Goal: Task Accomplishment & Management: Manage account settings

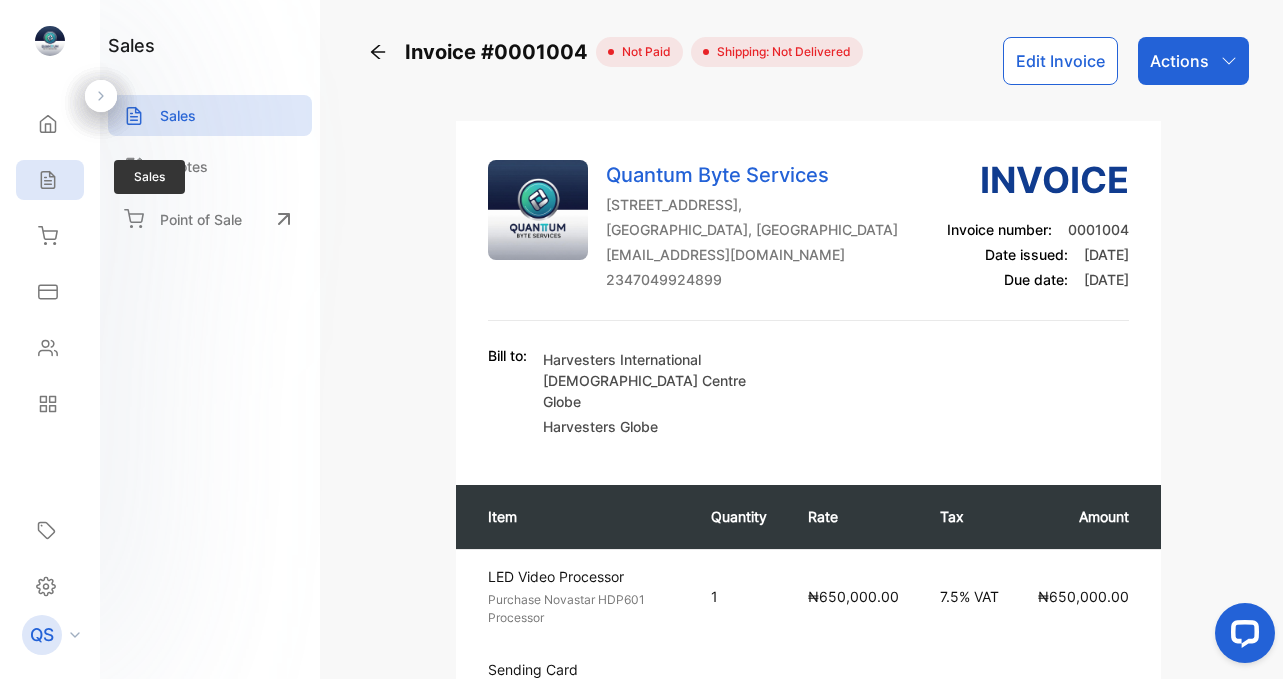
click at [50, 189] on icon at bounding box center [48, 180] width 20 height 20
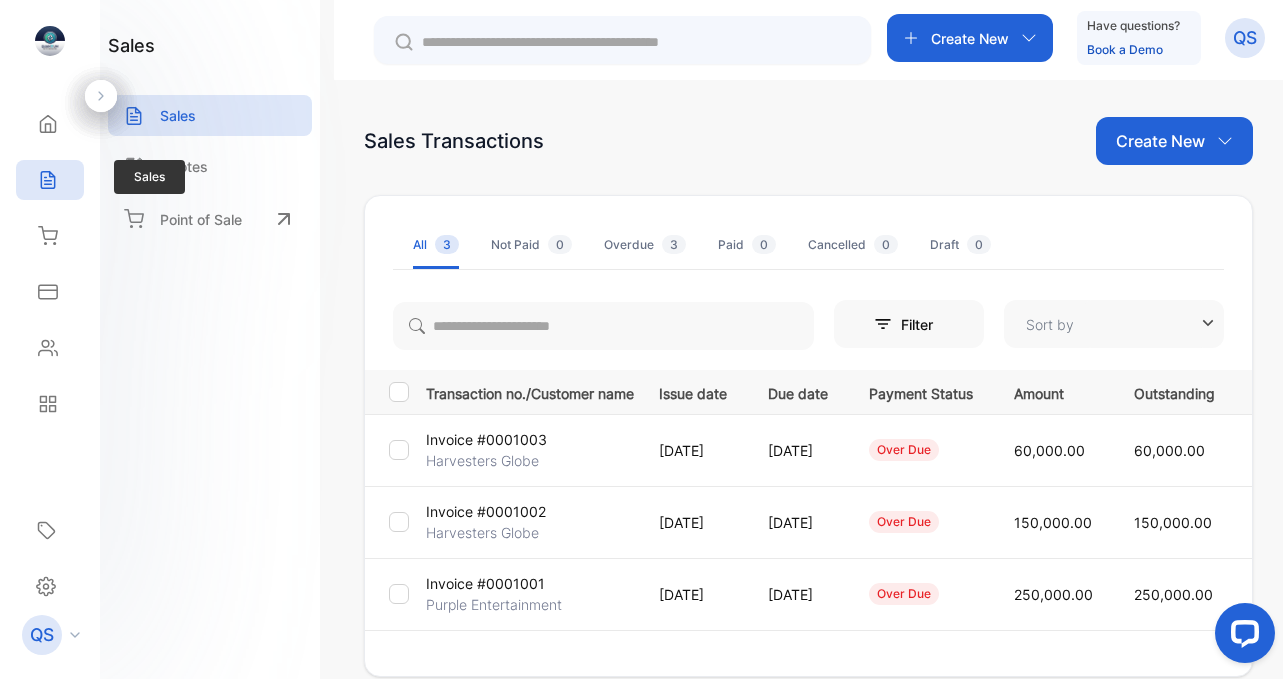
type input "**********"
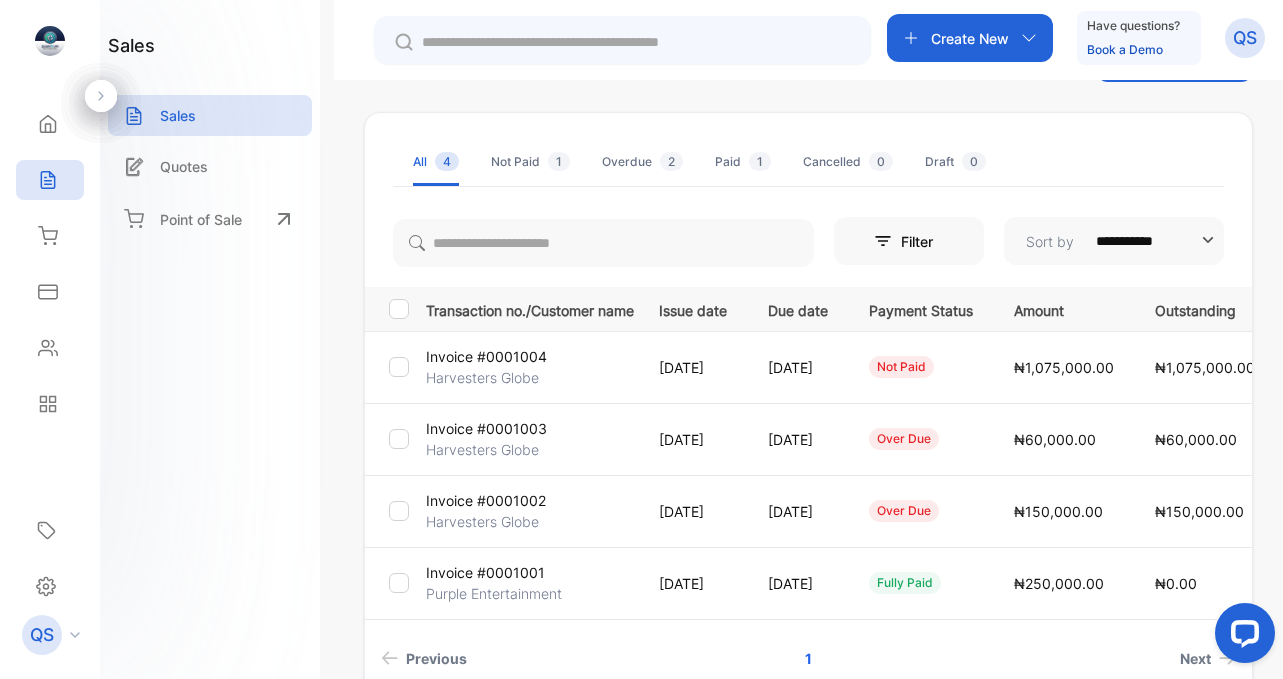
scroll to position [88, 0]
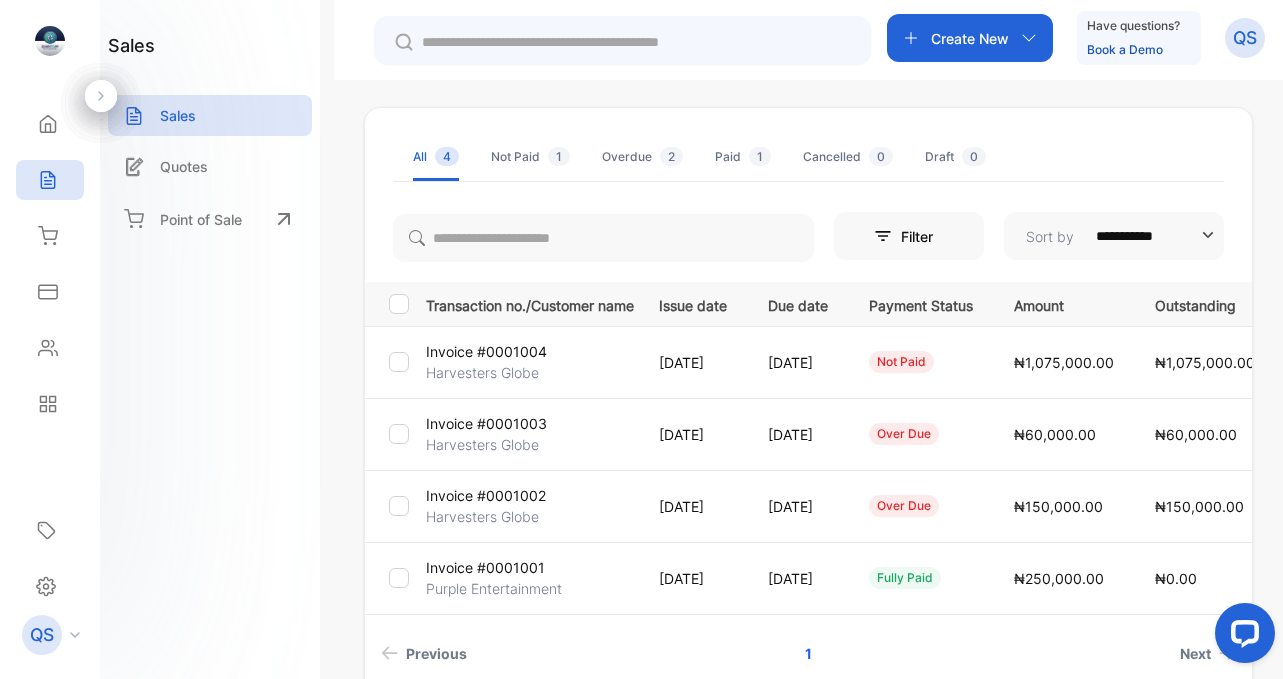
click at [814, 436] on p "[DATE]" at bounding box center [798, 434] width 60 height 21
click at [828, 436] on p "[DATE]" at bounding box center [798, 434] width 60 height 21
click at [486, 424] on p "Invoice #0001003" at bounding box center [486, 423] width 121 height 21
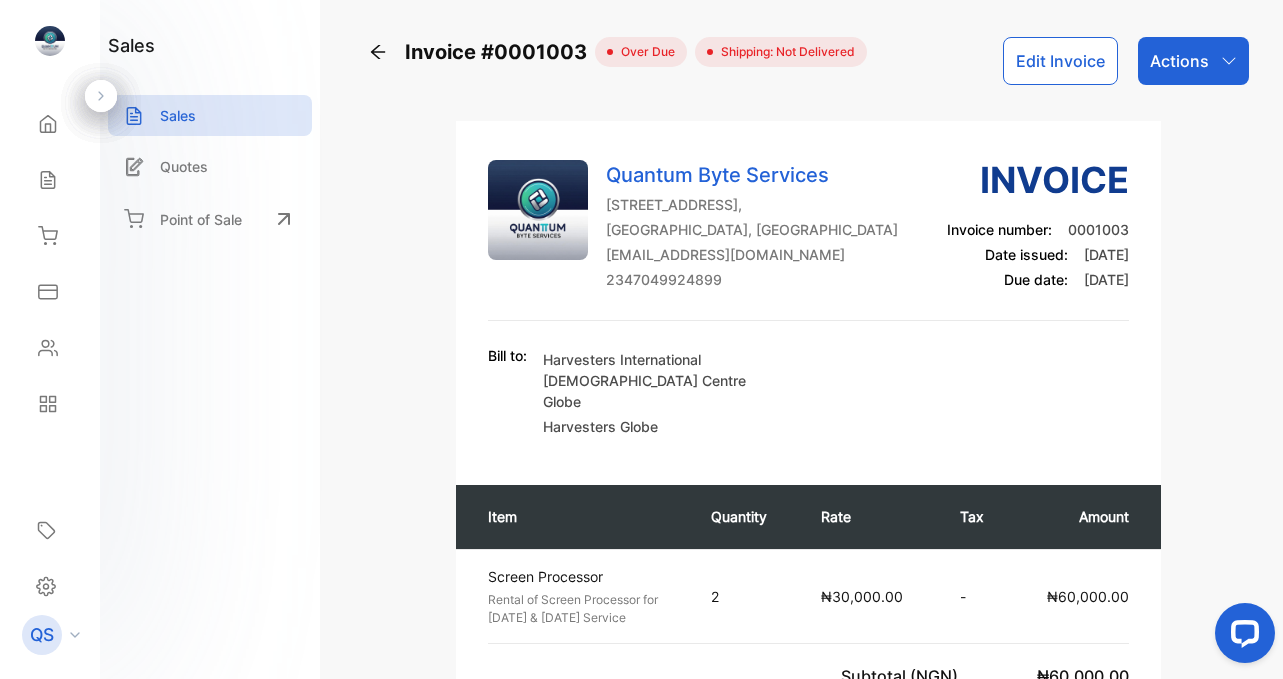
click at [1040, 67] on button "Edit Invoice" at bounding box center [1060, 61] width 115 height 48
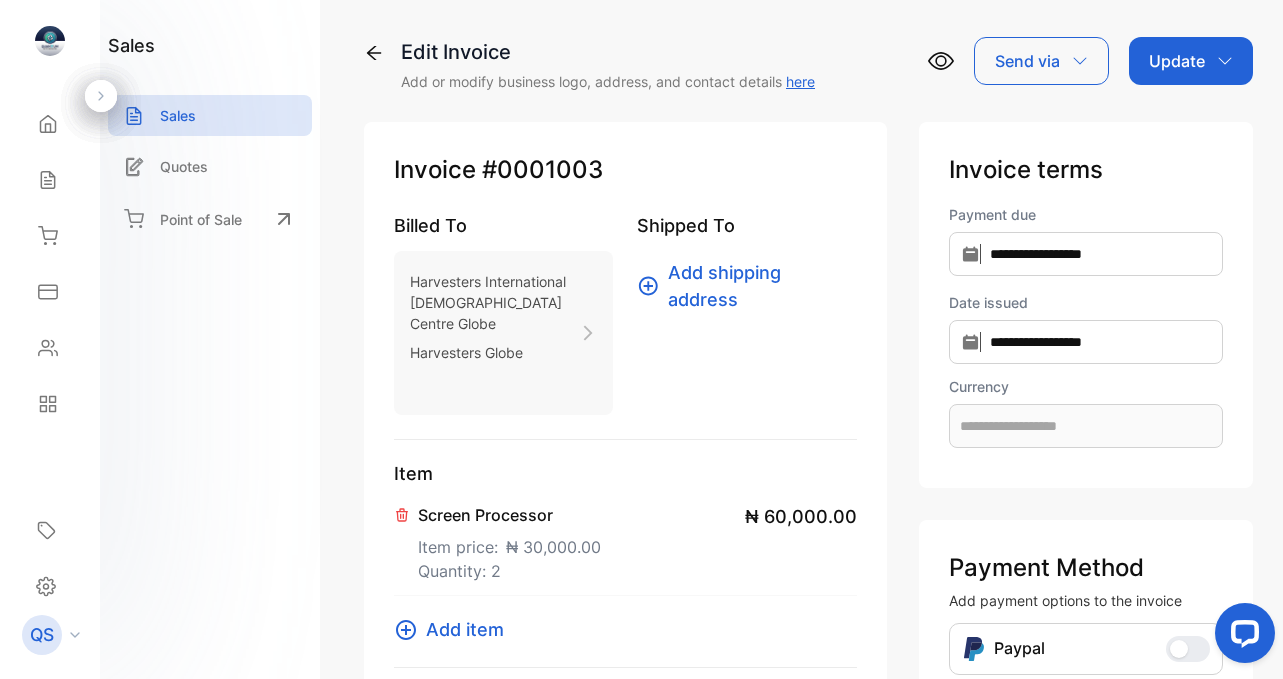
type input "**********"
click at [342, 395] on div "**********" at bounding box center [808, 339] width 949 height 679
click at [900, 426] on div "**********" at bounding box center [808, 655] width 889 height 1127
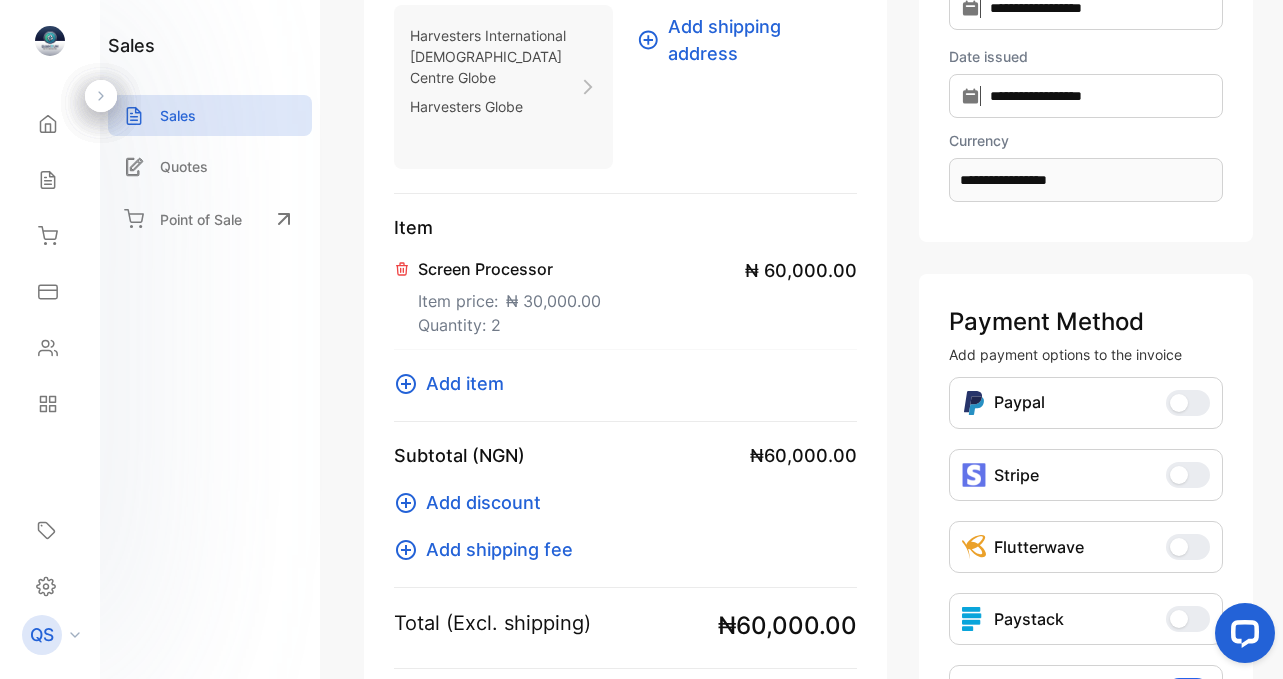
scroll to position [263, 0]
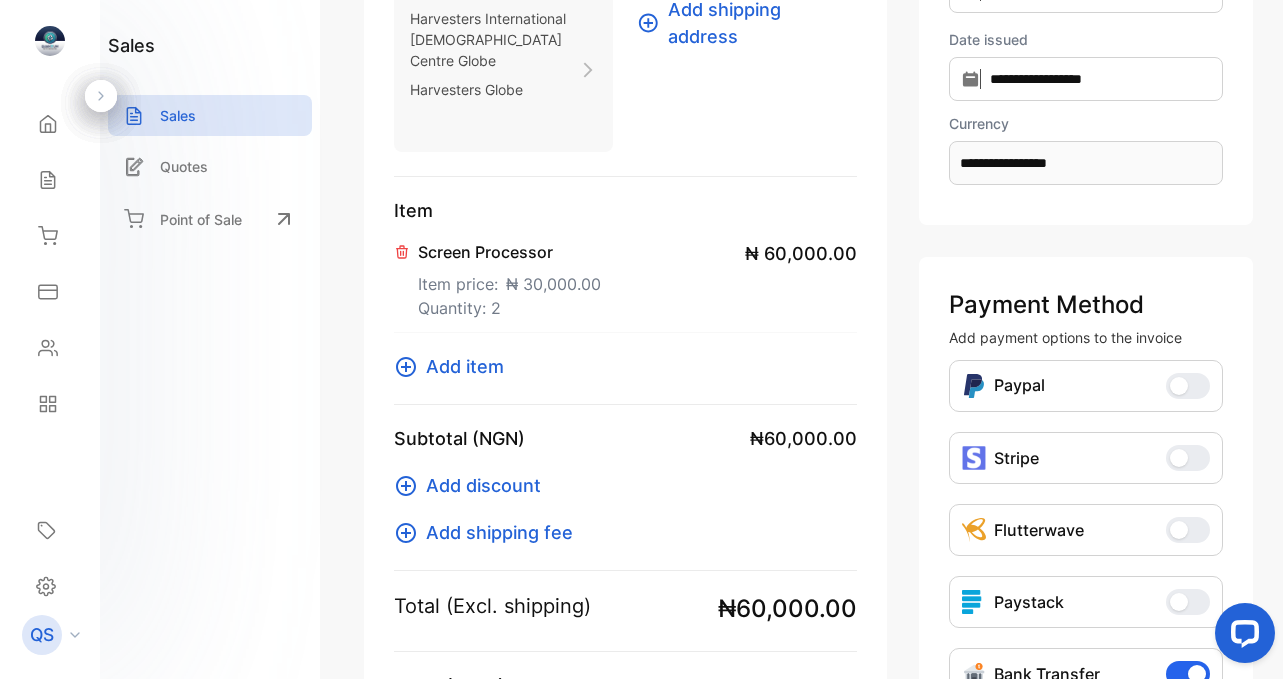
click at [470, 264] on p "Item price: ₦ 30,000.00" at bounding box center [509, 280] width 183 height 32
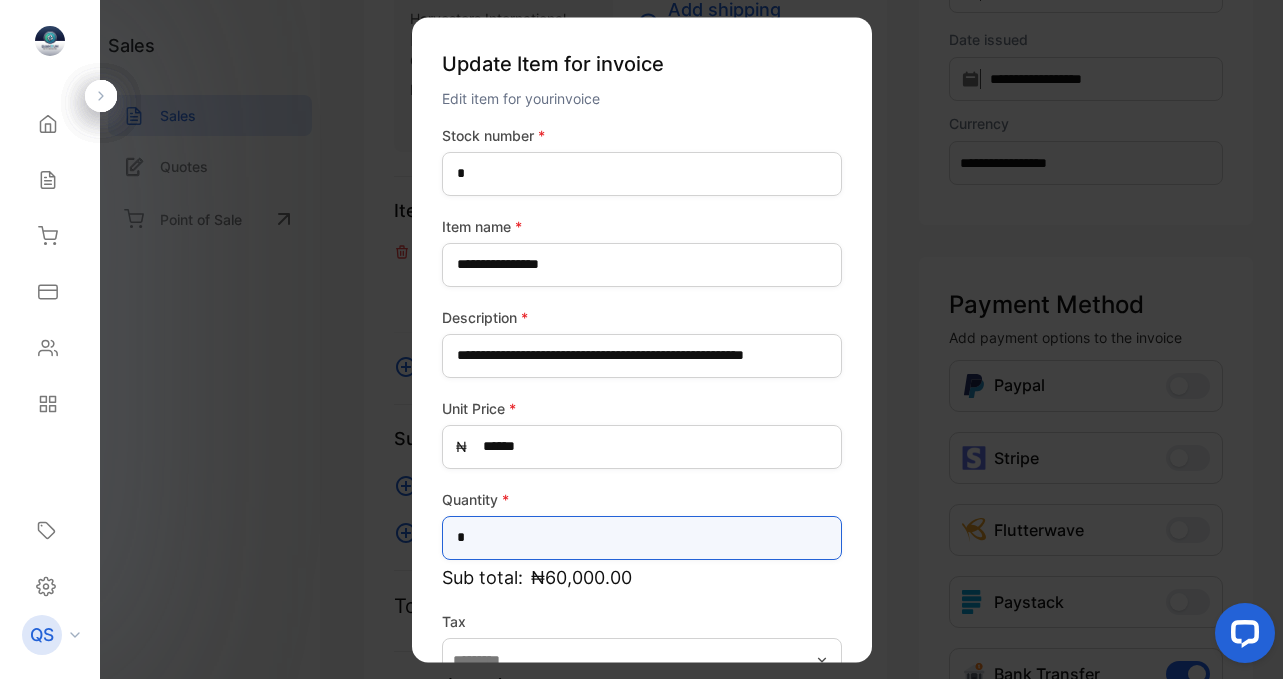
click at [509, 549] on input "*" at bounding box center [642, 538] width 400 height 44
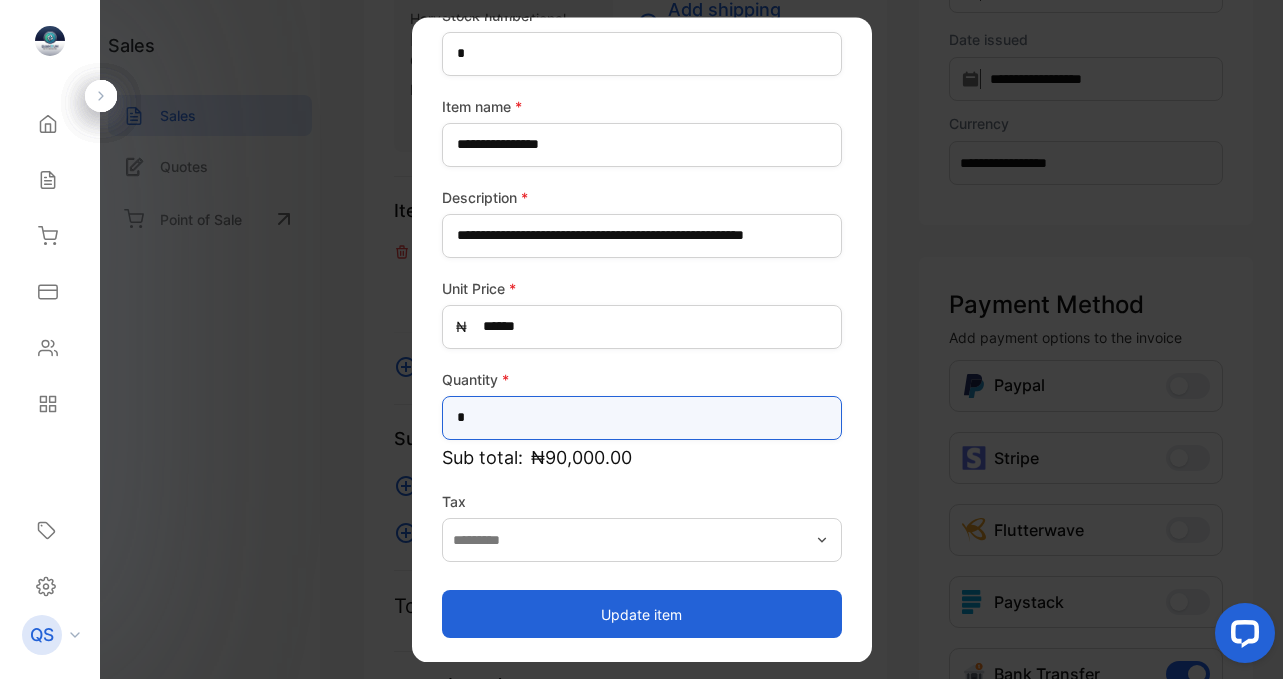
type input "*"
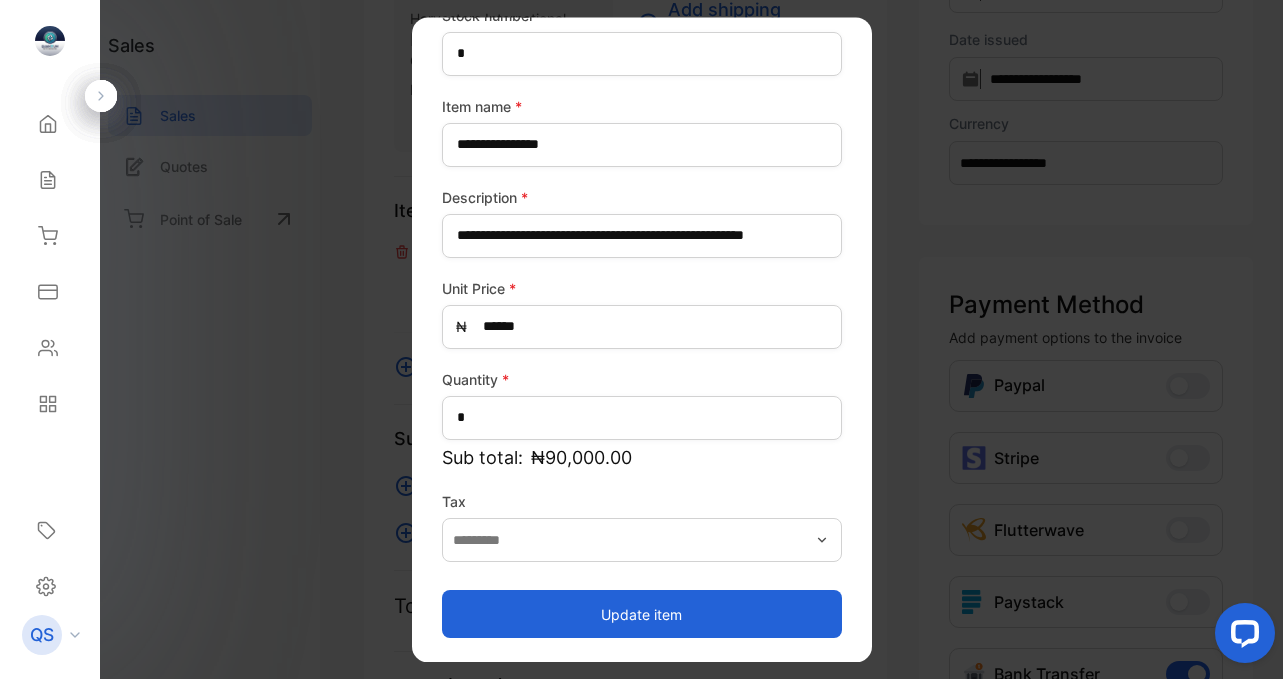
click at [599, 608] on button "Update item" at bounding box center [642, 614] width 400 height 48
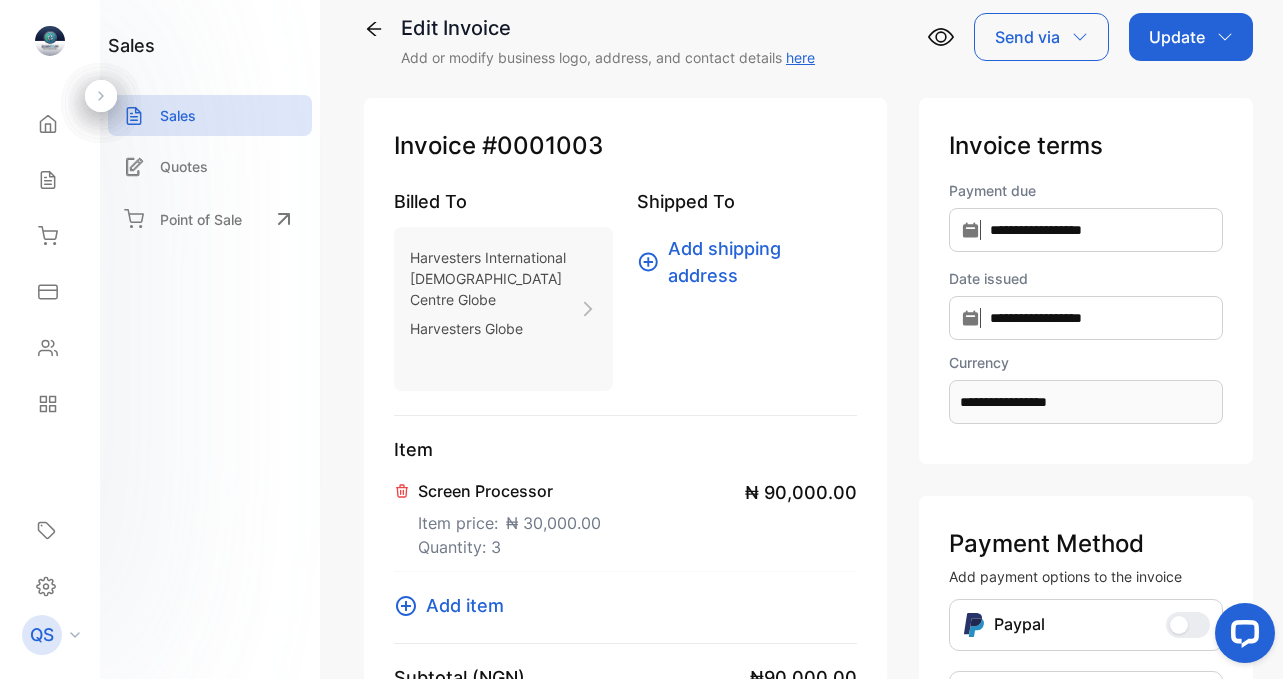
scroll to position [0, 0]
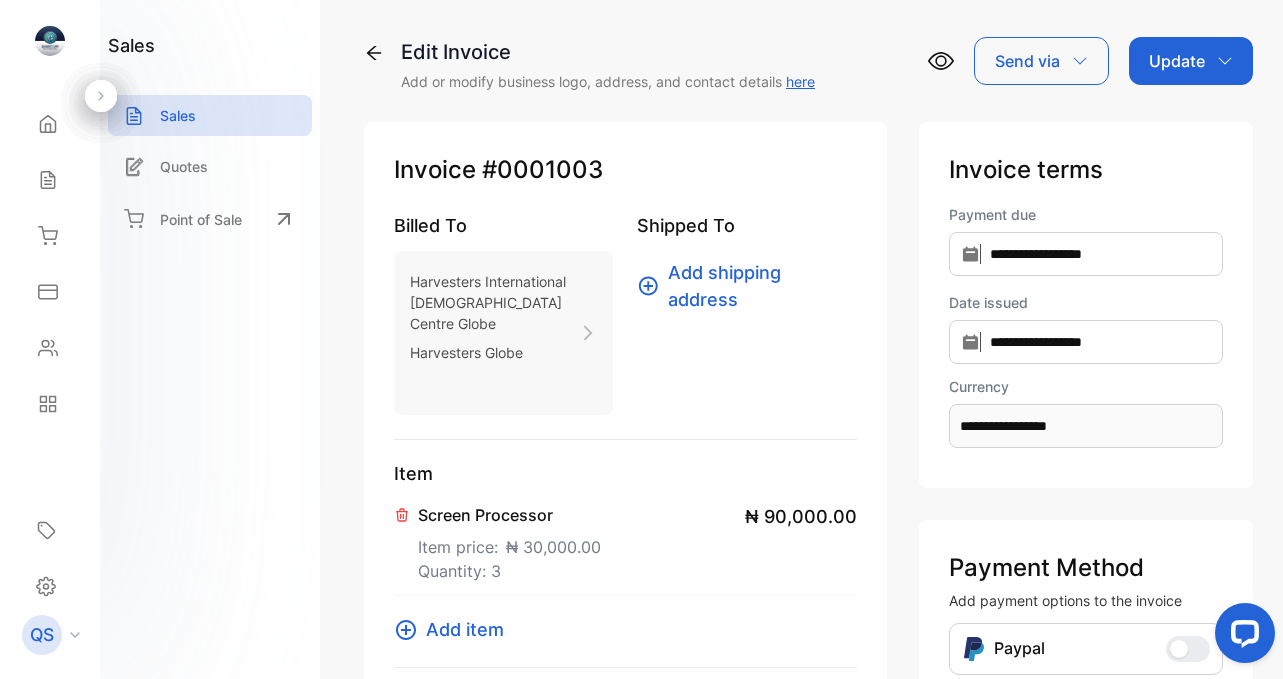
click at [1188, 64] on p "Update" at bounding box center [1177, 61] width 56 height 24
click at [1168, 135] on div "Invoice" at bounding box center [1194, 127] width 115 height 40
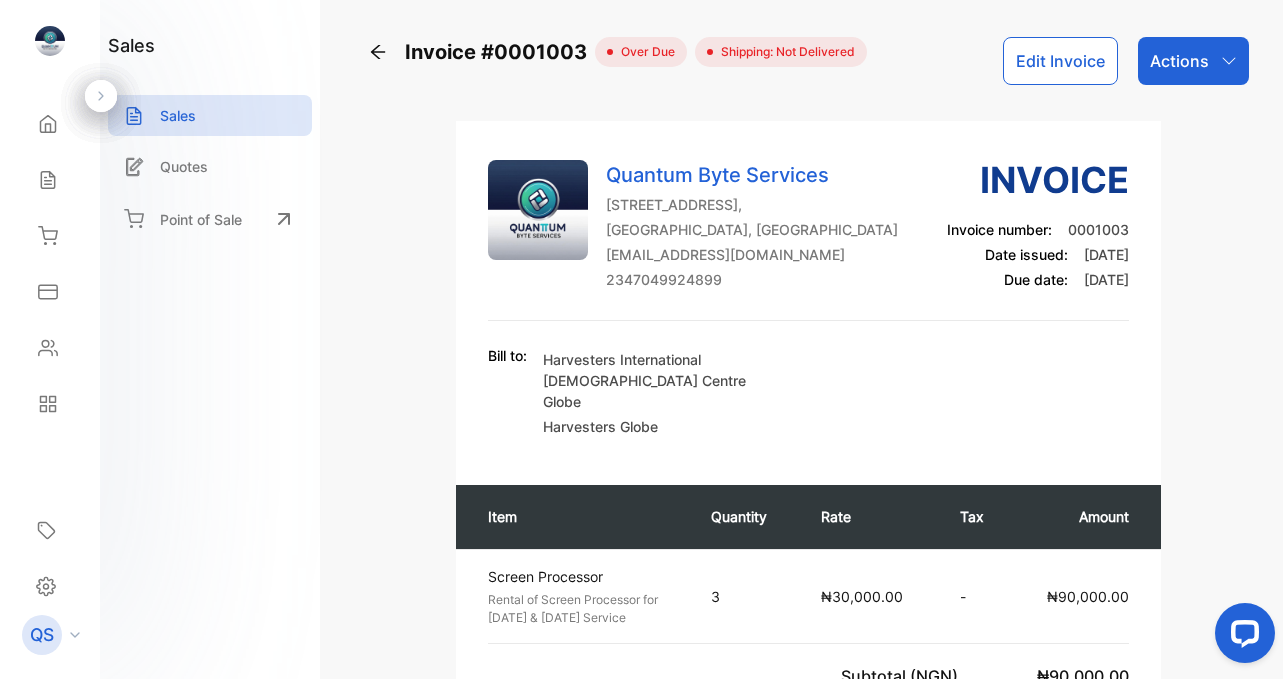
click at [1223, 62] on icon "button" at bounding box center [1229, 61] width 16 height 16
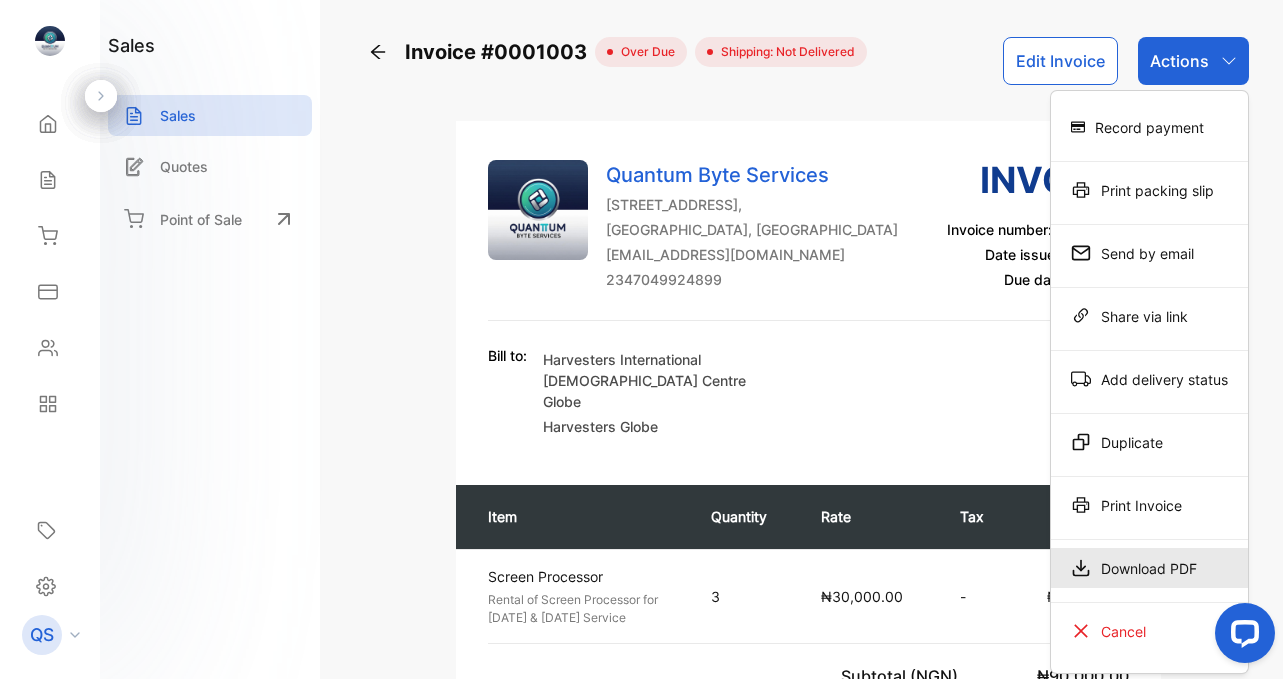
click at [1105, 559] on div "Download PDF" at bounding box center [1149, 568] width 197 height 40
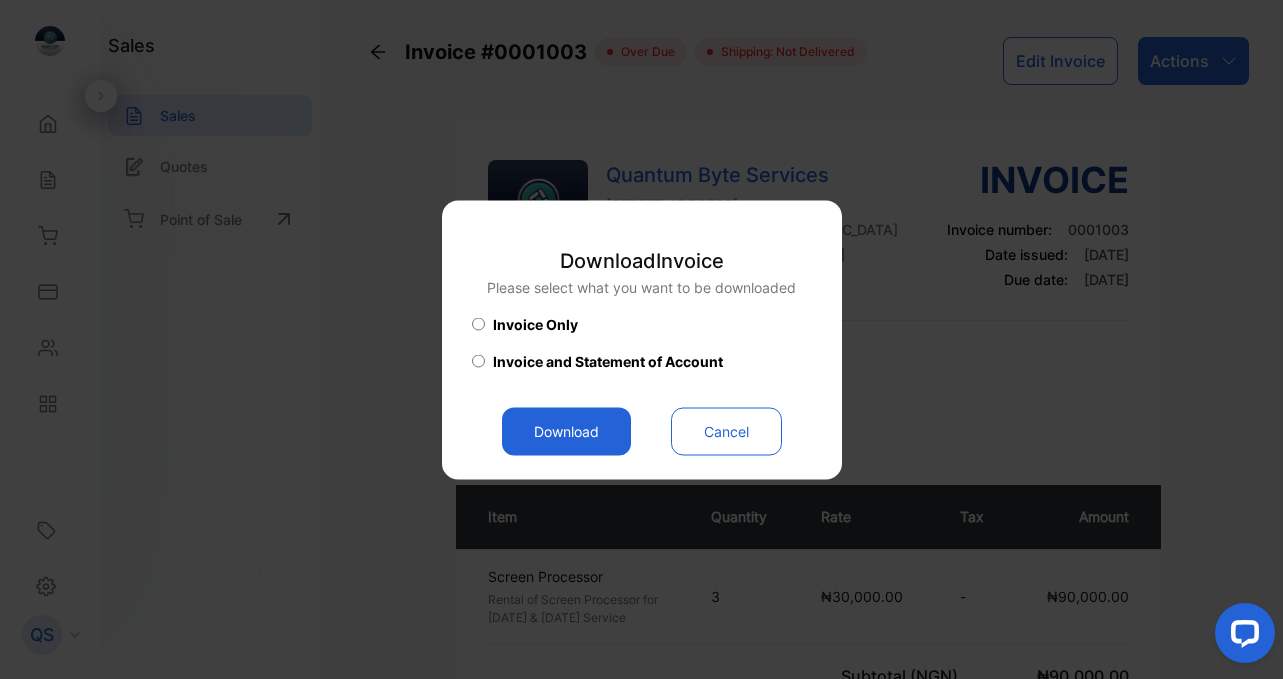
click at [562, 433] on button "Download" at bounding box center [566, 431] width 129 height 48
